Goal: Communication & Community: Answer question/provide support

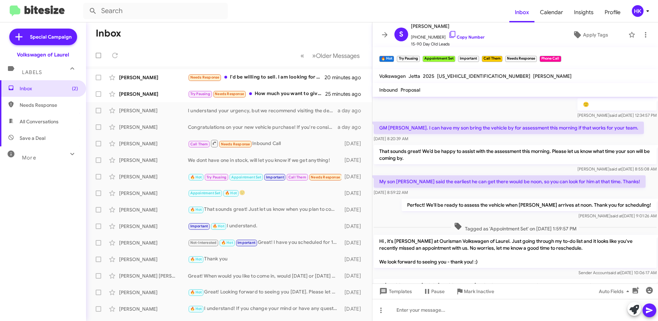
scroll to position [372, 0]
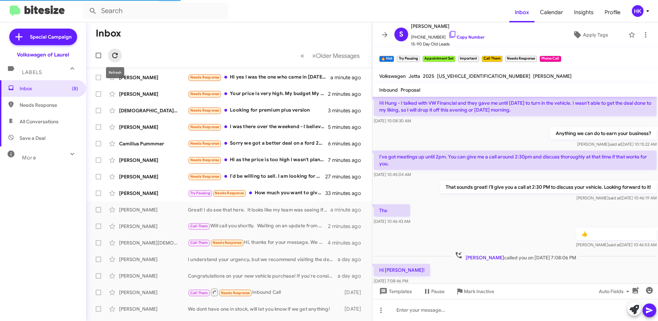
click at [115, 54] on icon at bounding box center [115, 55] width 8 height 8
click at [273, 193] on div "Try Pausing Needs Response How much you want to give for it ." at bounding box center [263, 193] width 151 height 8
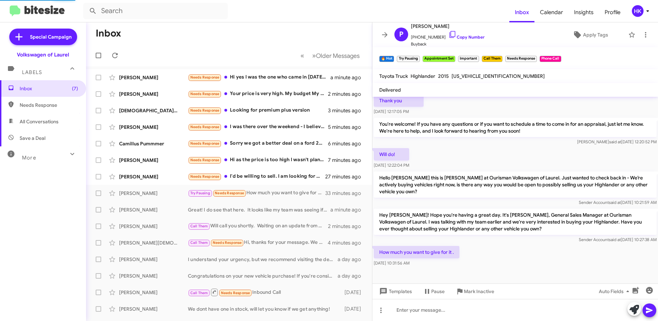
scroll to position [114, 0]
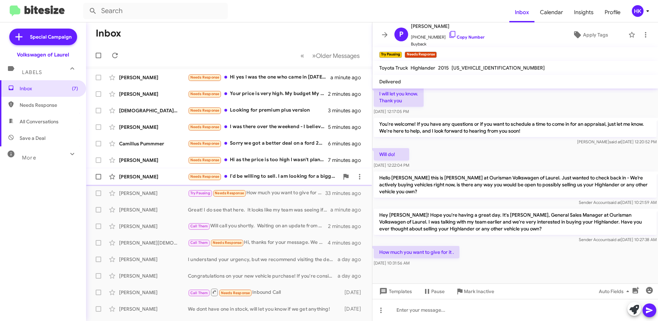
click at [288, 179] on div "Needs Response I'd be willing to sell. I am looking for a bigger car" at bounding box center [263, 176] width 151 height 8
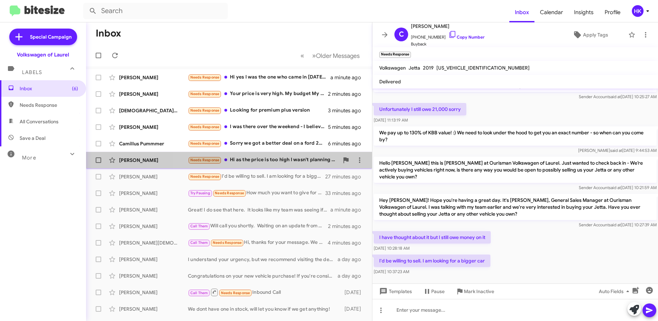
click at [274, 160] on div "Needs Response Hi as the price is too high I wasn't planning come by" at bounding box center [263, 160] width 151 height 8
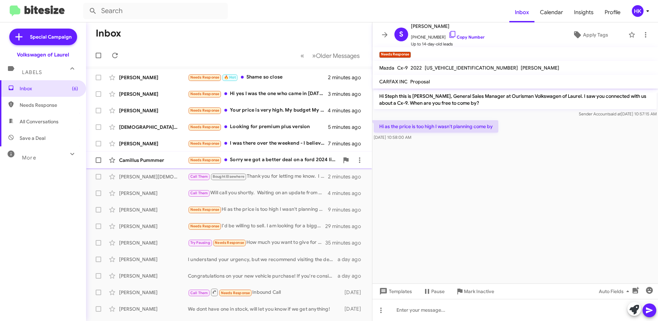
click at [237, 159] on div "Needs Response Sorry we got a better deal on a ford 2024 limited." at bounding box center [263, 160] width 151 height 8
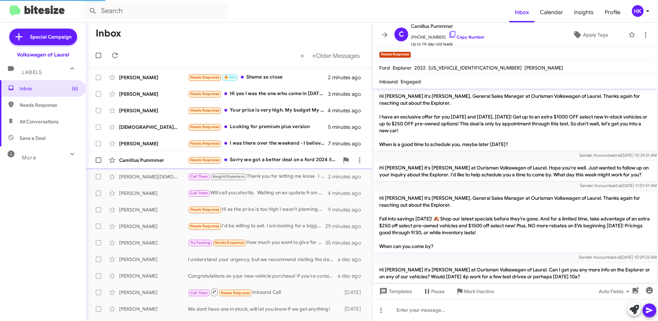
scroll to position [41, 0]
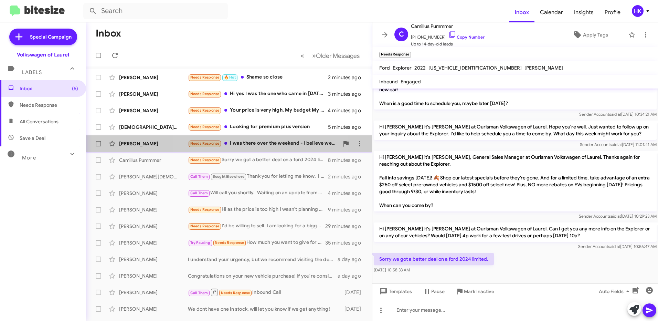
click at [248, 144] on div "Needs Response I was there over the weekend - I believe we met. The sportage x-…" at bounding box center [263, 143] width 151 height 8
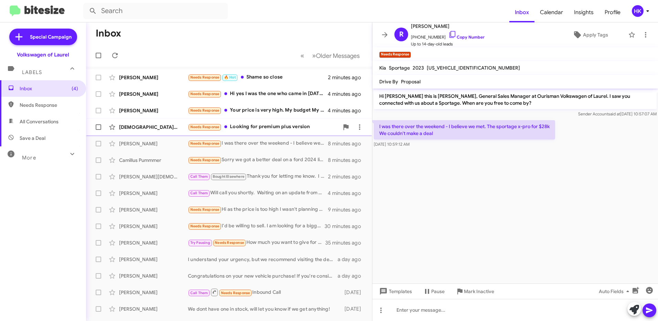
click at [248, 128] on div "Needs Response Looking for premium plus version" at bounding box center [263, 127] width 151 height 8
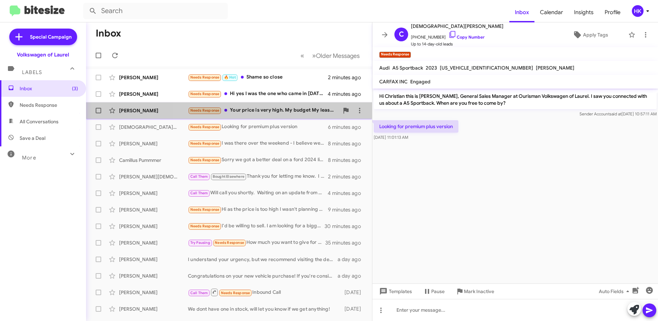
click at [304, 109] on div "Needs Response Your price is very high. My budget My lease is coming up and off…" at bounding box center [263, 110] width 151 height 8
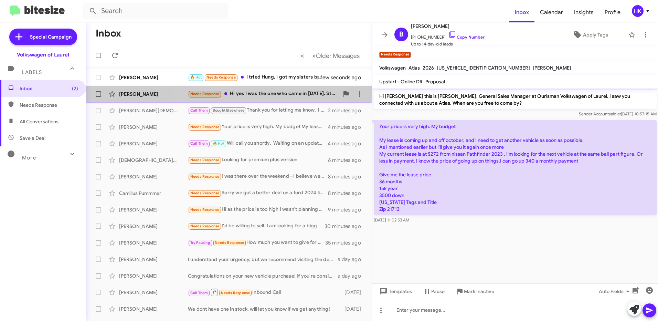
click at [263, 95] on div "Needs Response Hi yes I was the one who came in [DATE]. Still waiting on the in…" at bounding box center [263, 94] width 151 height 8
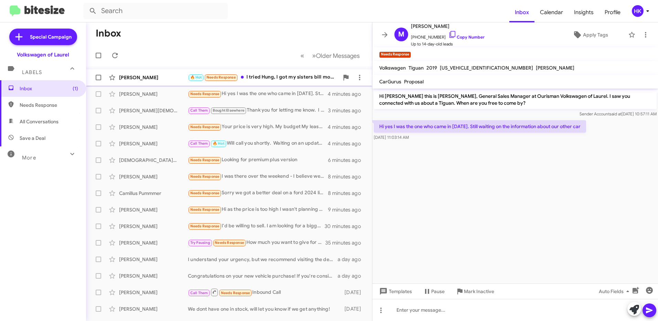
click at [275, 78] on div "🔥 Hot Needs Response I tried Hung, I got my sisters bill money involved, which …" at bounding box center [263, 77] width 151 height 8
